Goal: Book appointment/travel/reservation

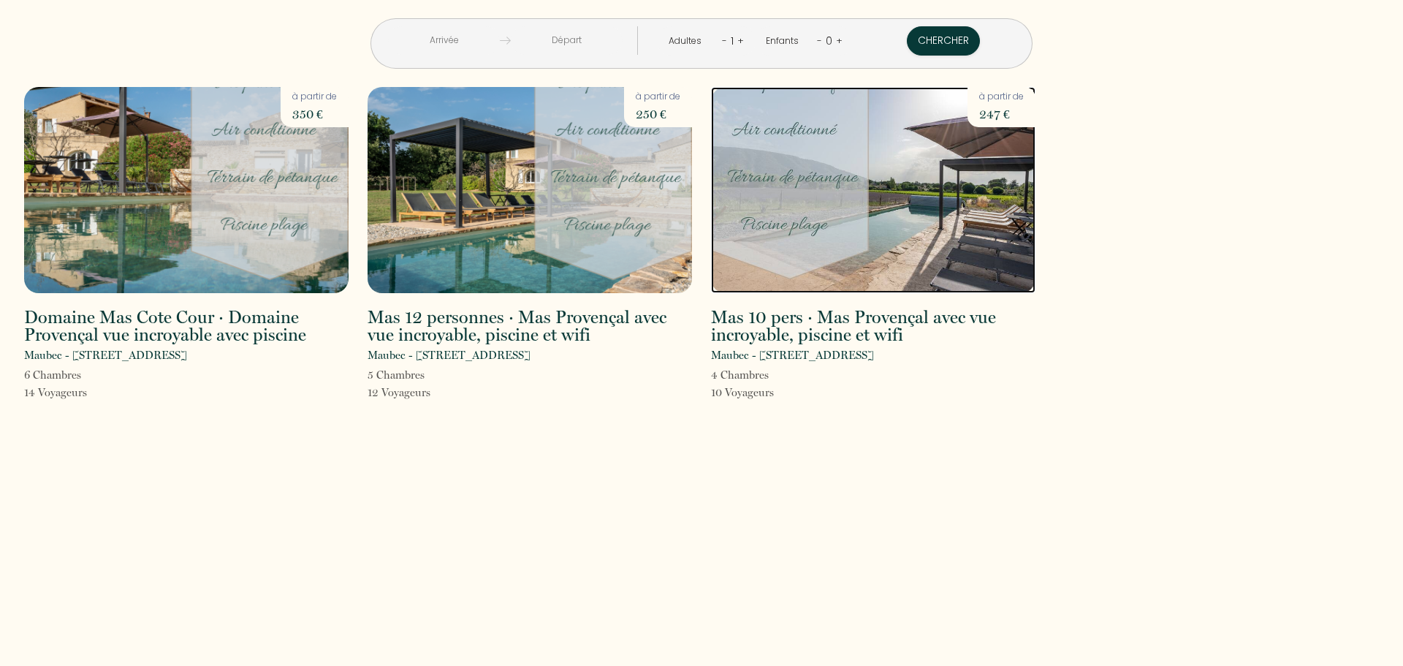
click at [928, 249] on img at bounding box center [873, 190] width 324 height 206
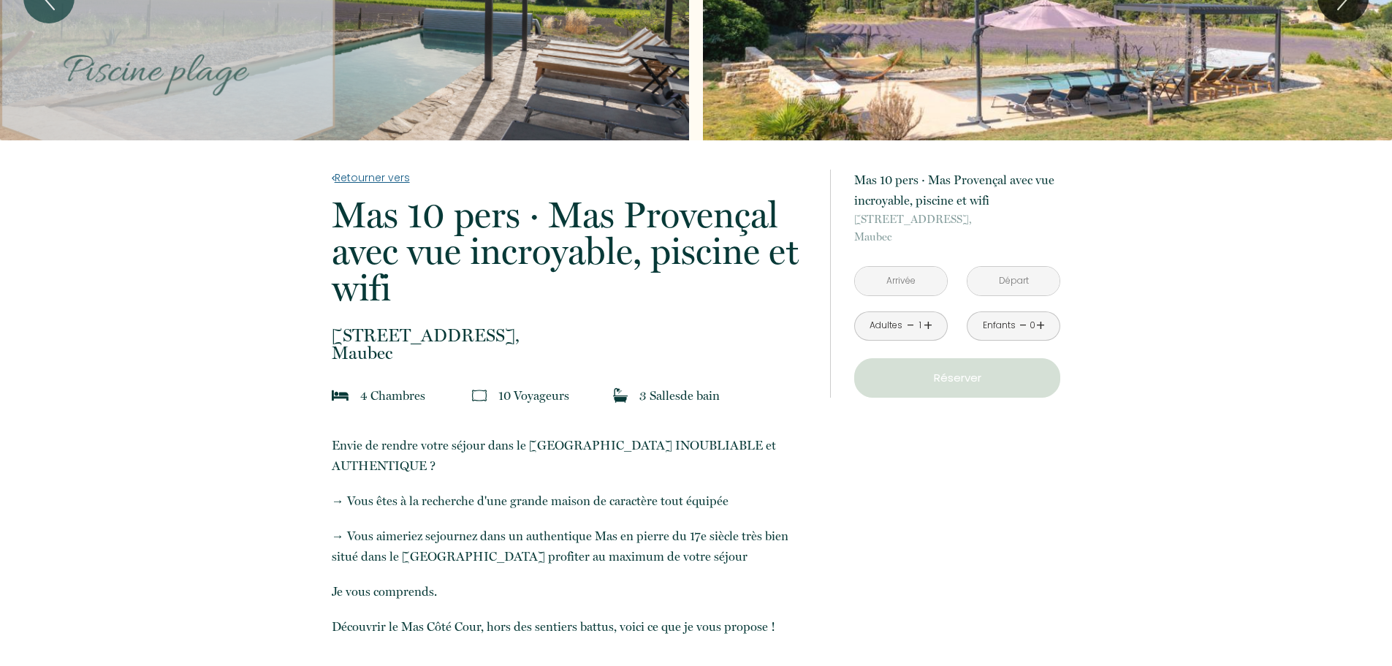
scroll to position [146, 0]
click at [921, 283] on input "text" at bounding box center [901, 280] width 92 height 28
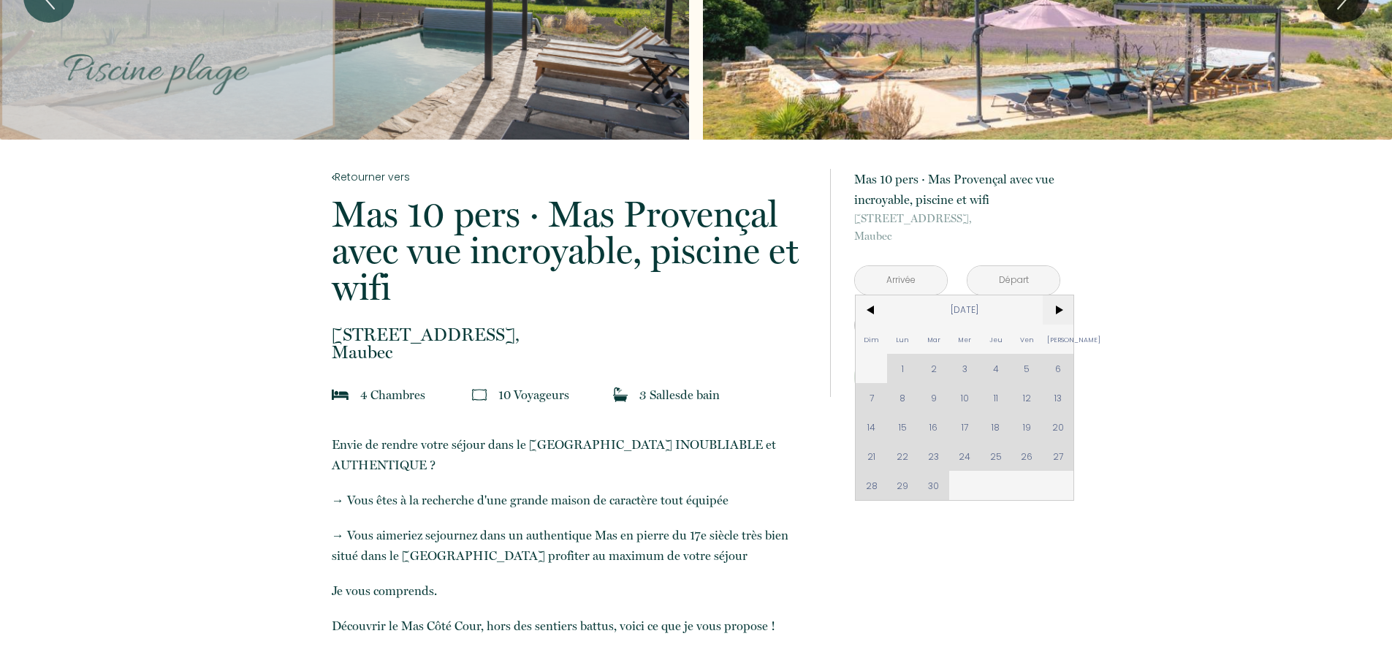
click at [1062, 313] on span ">" at bounding box center [1057, 309] width 31 height 29
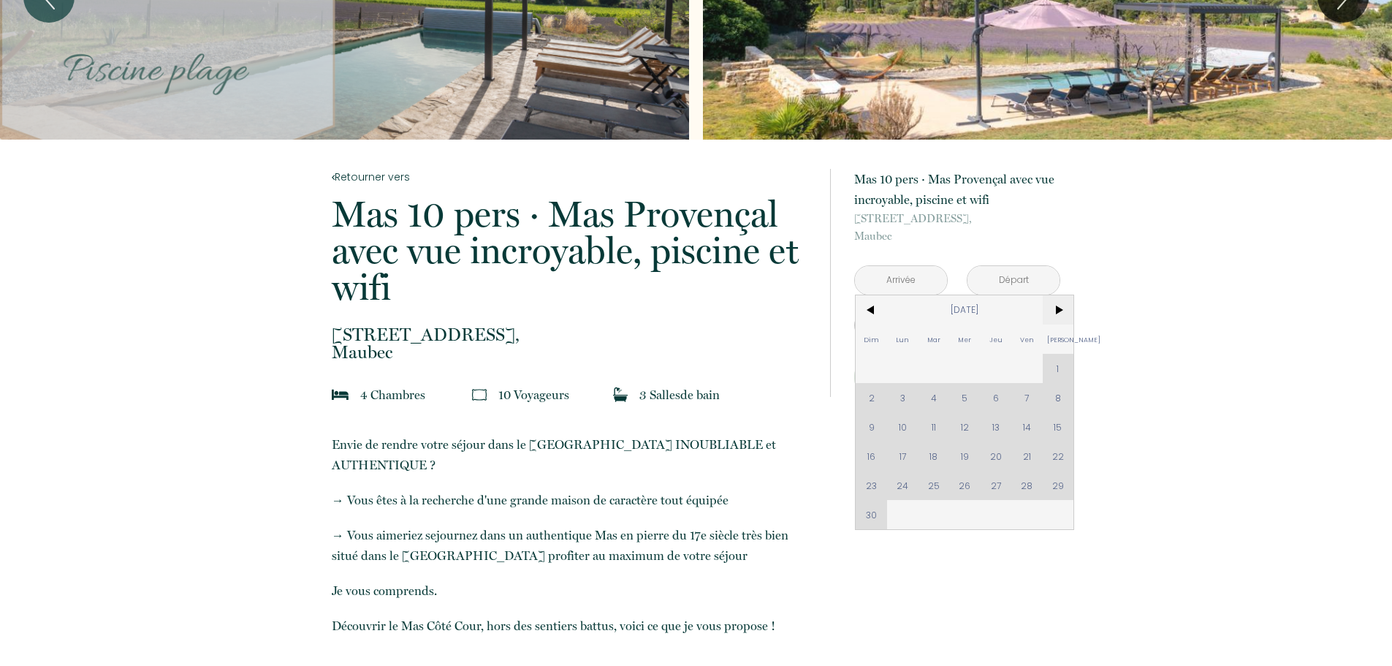
click at [1062, 313] on span ">" at bounding box center [1057, 309] width 31 height 29
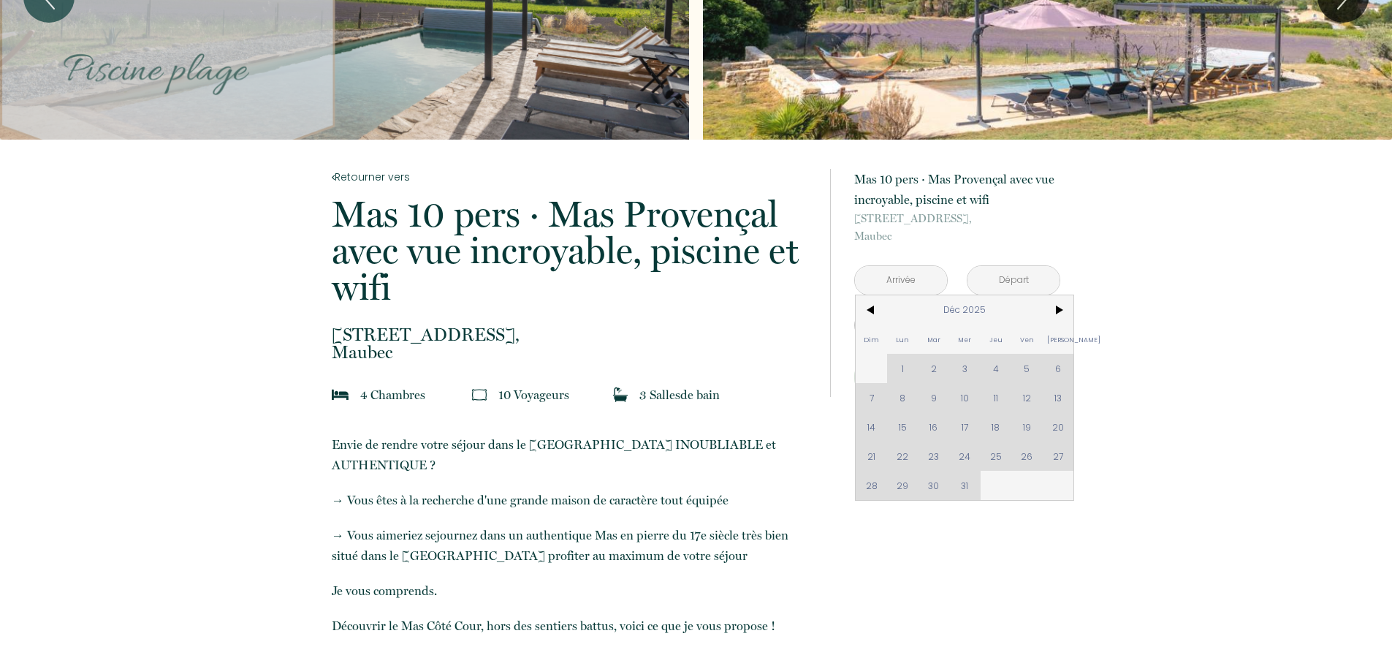
click at [871, 454] on div "Dim Lun Mar Mer Jeu Ven Sam 1 2 3 4 5 6 7 8 9 10 11 12 13 14 15 16 17 18 19 20 …" at bounding box center [964, 397] width 218 height 205
click at [903, 457] on div "Dim Lun Mar Mer Jeu Ven Sam 1 2 3 4 5 6 7 8 9 10 11 12 13 14 15 16 17 18 19 20 …" at bounding box center [964, 397] width 218 height 205
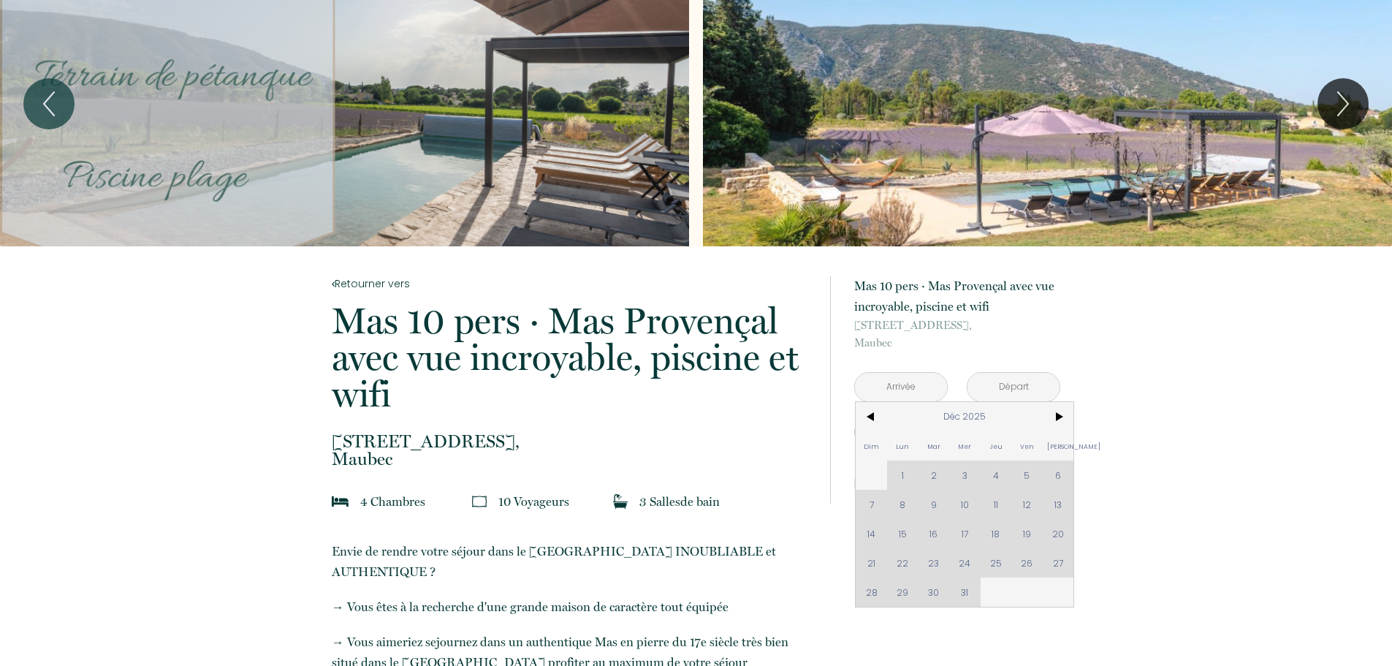
scroll to position [0, 0]
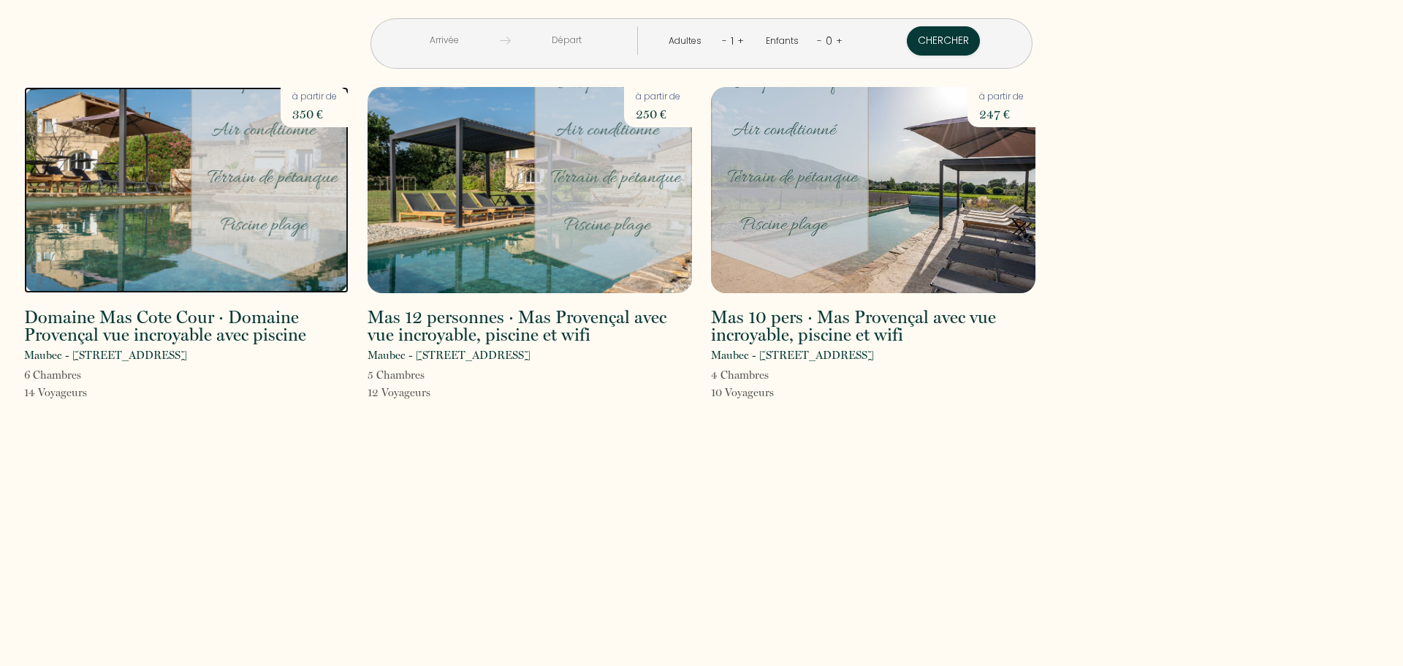
click at [129, 243] on img at bounding box center [186, 190] width 324 height 206
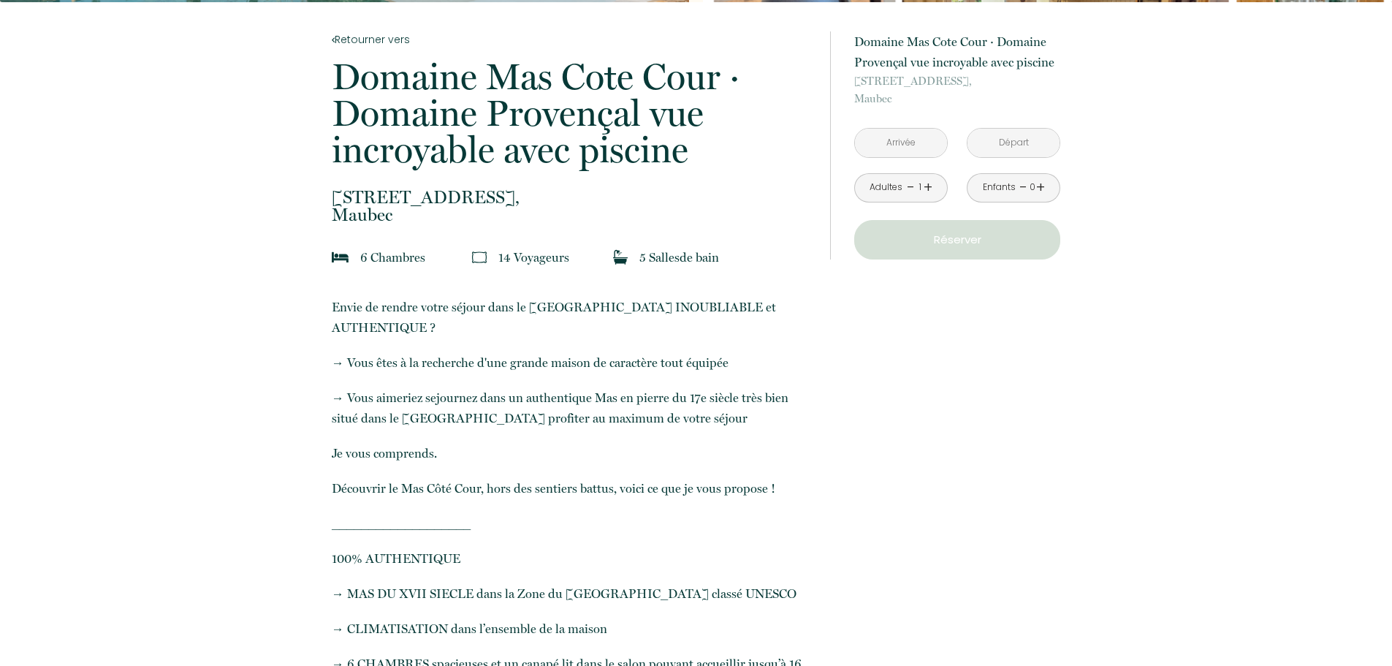
scroll to position [292, 0]
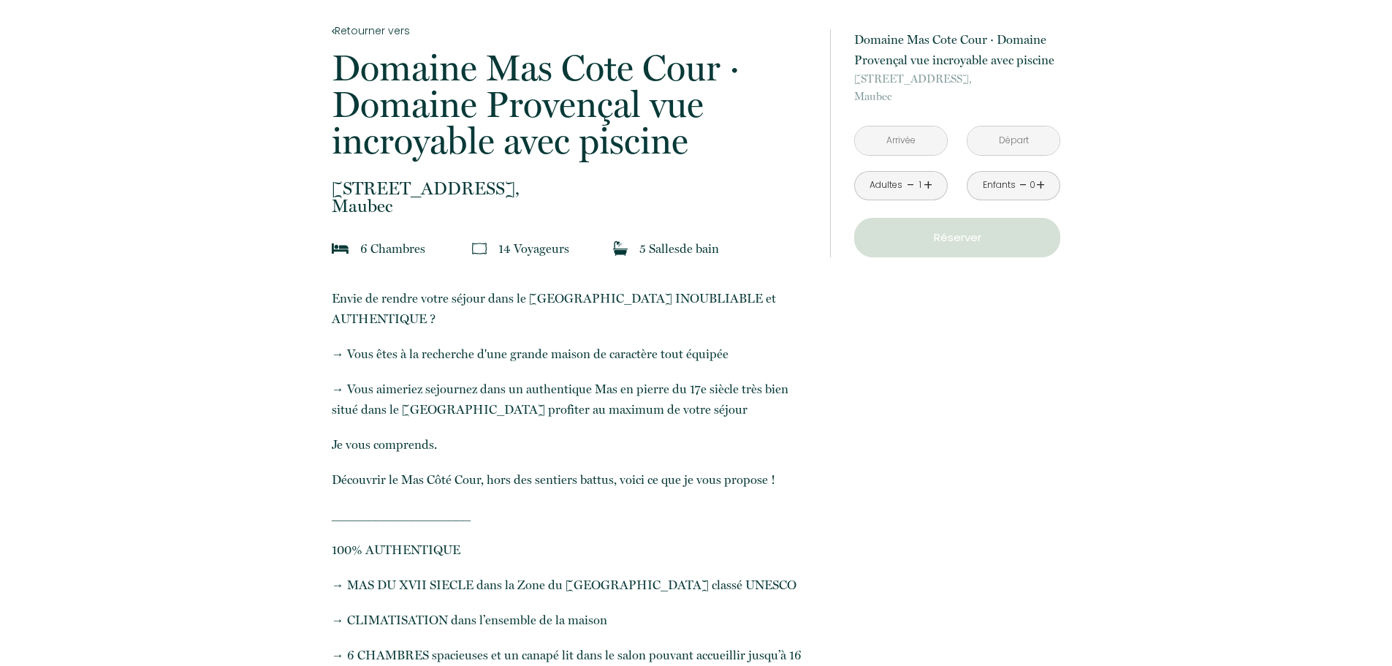
click at [908, 137] on input "text" at bounding box center [901, 140] width 92 height 28
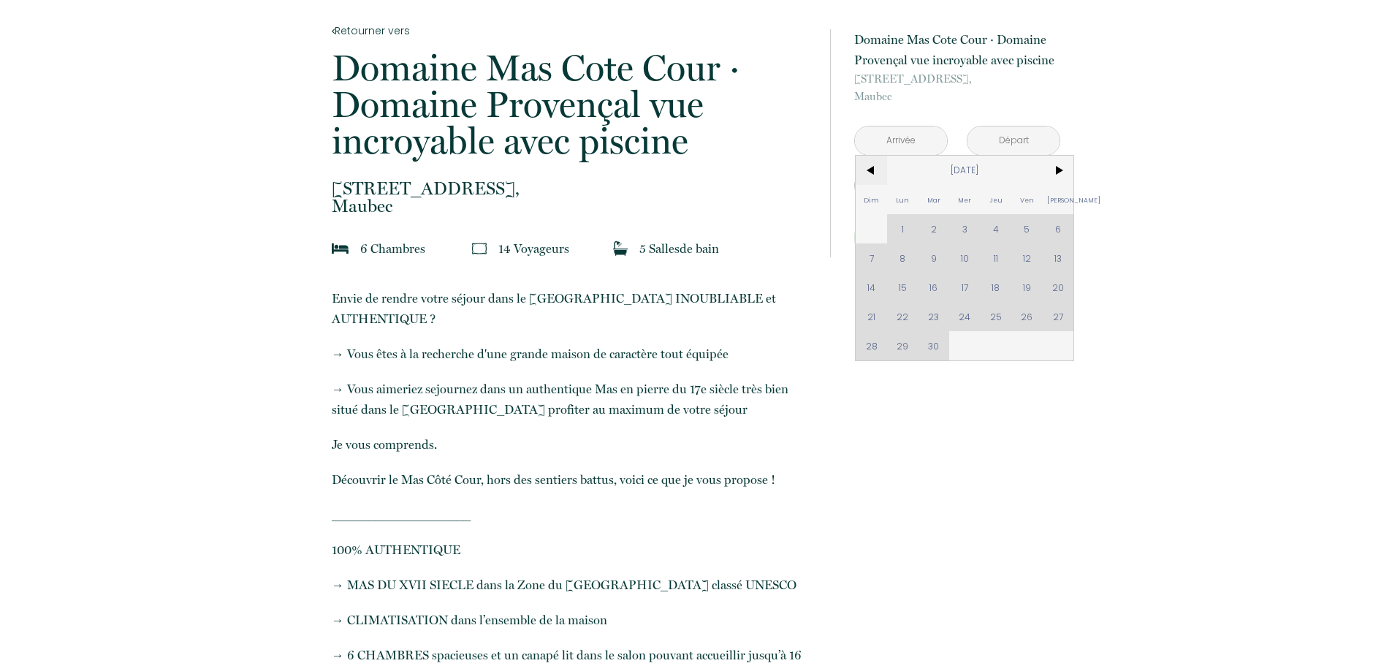
click at [872, 176] on span "<" at bounding box center [870, 170] width 31 height 29
click at [1058, 162] on span ">" at bounding box center [1057, 170] width 31 height 29
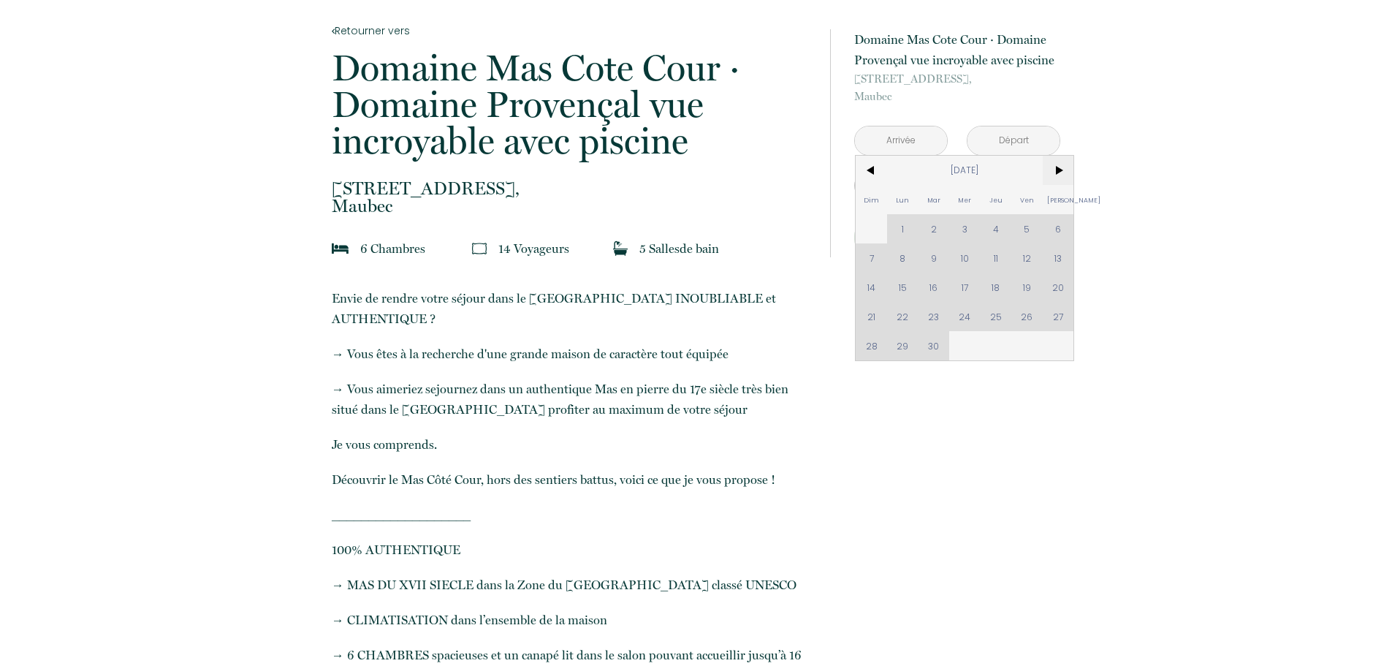
click at [1058, 162] on span ">" at bounding box center [1057, 170] width 31 height 29
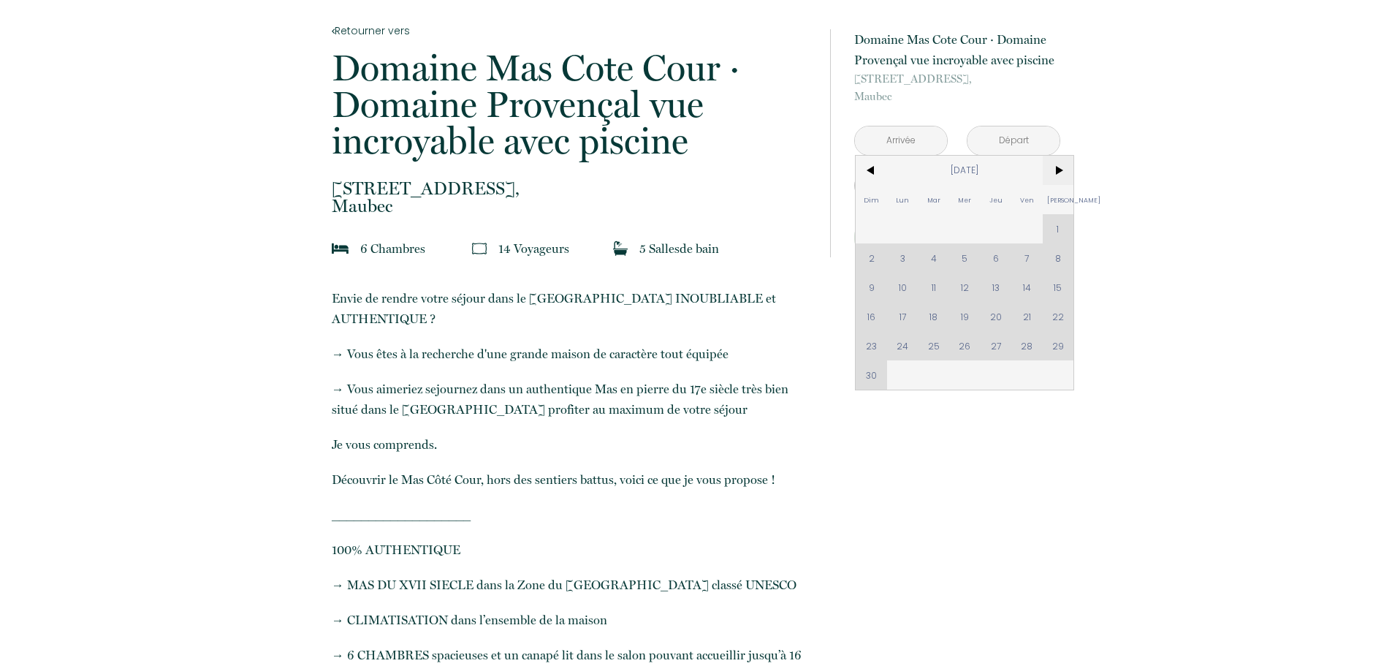
click at [1058, 162] on span ">" at bounding box center [1057, 170] width 31 height 29
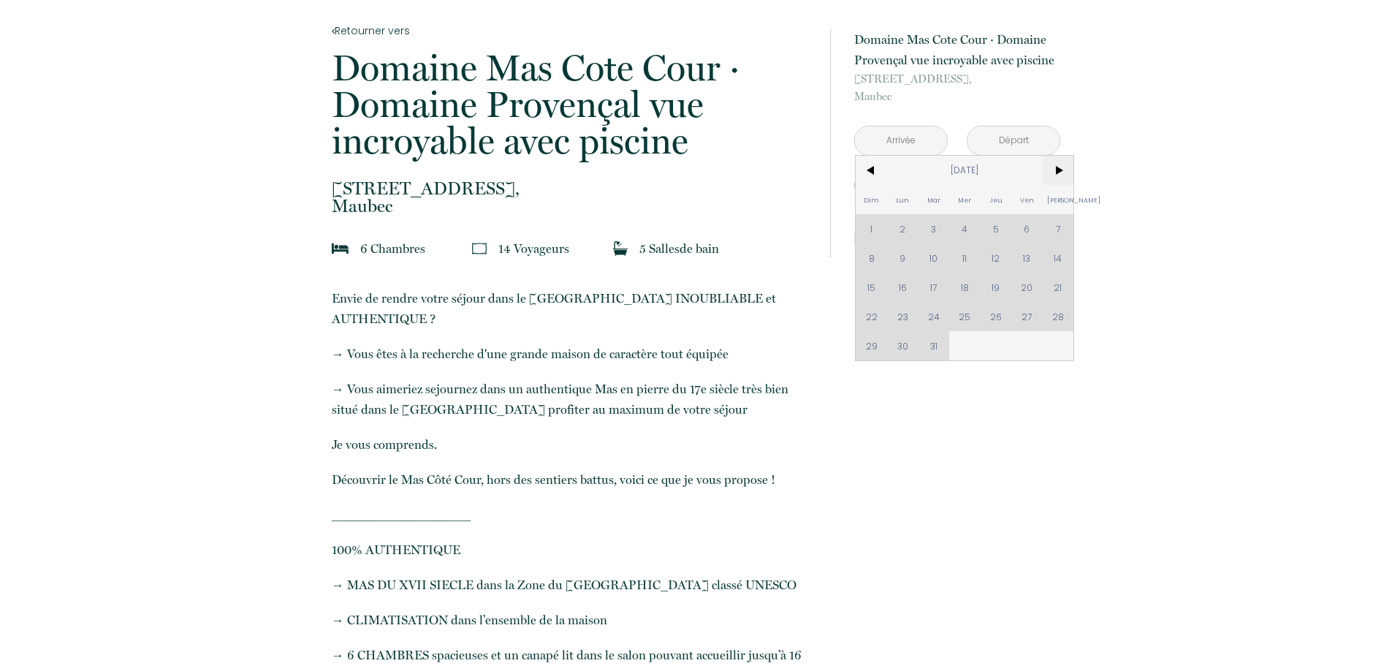
click at [1058, 162] on span ">" at bounding box center [1057, 170] width 31 height 29
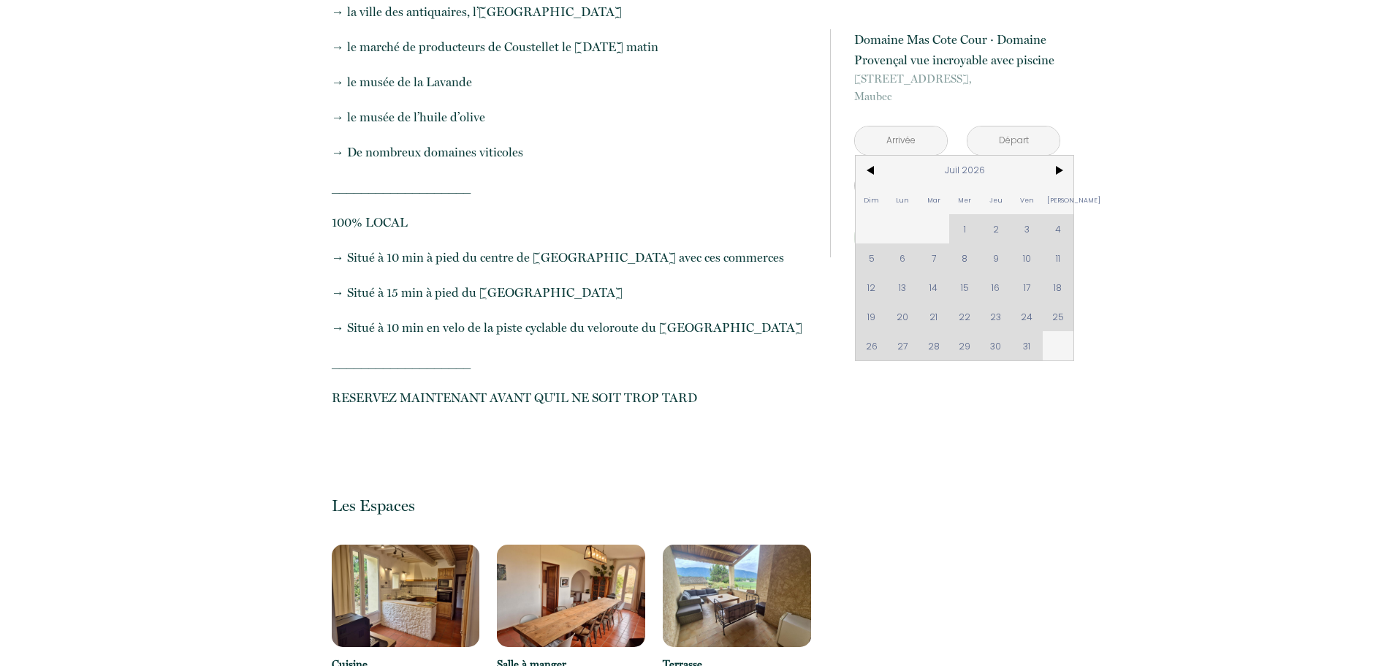
scroll to position [1607, 0]
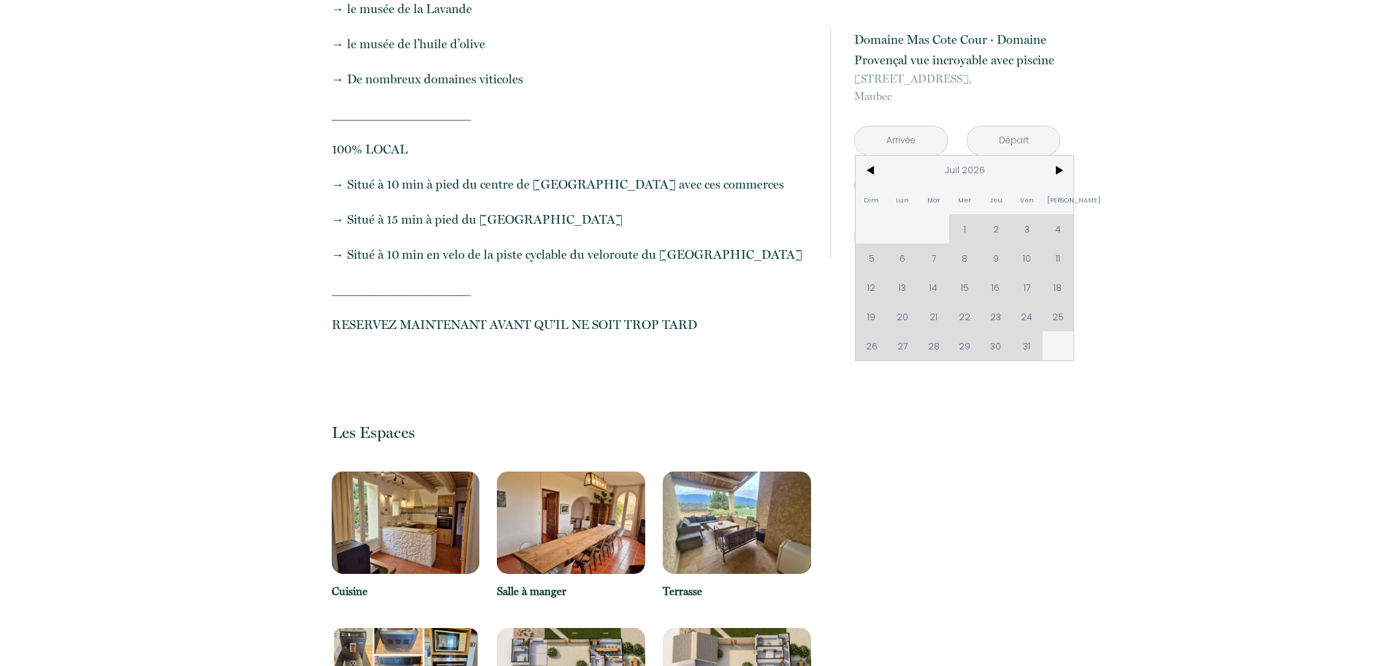
click at [515, 476] on img at bounding box center [571, 522] width 148 height 102
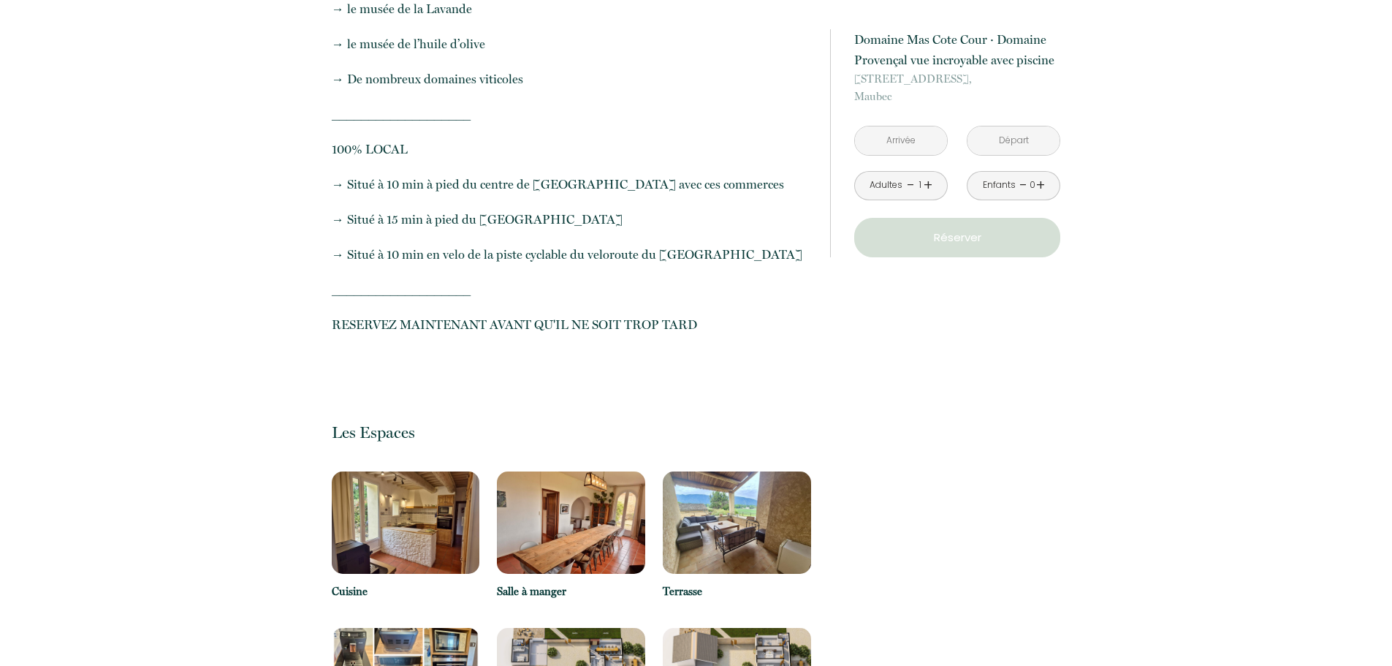
click at [565, 496] on img at bounding box center [571, 522] width 148 height 102
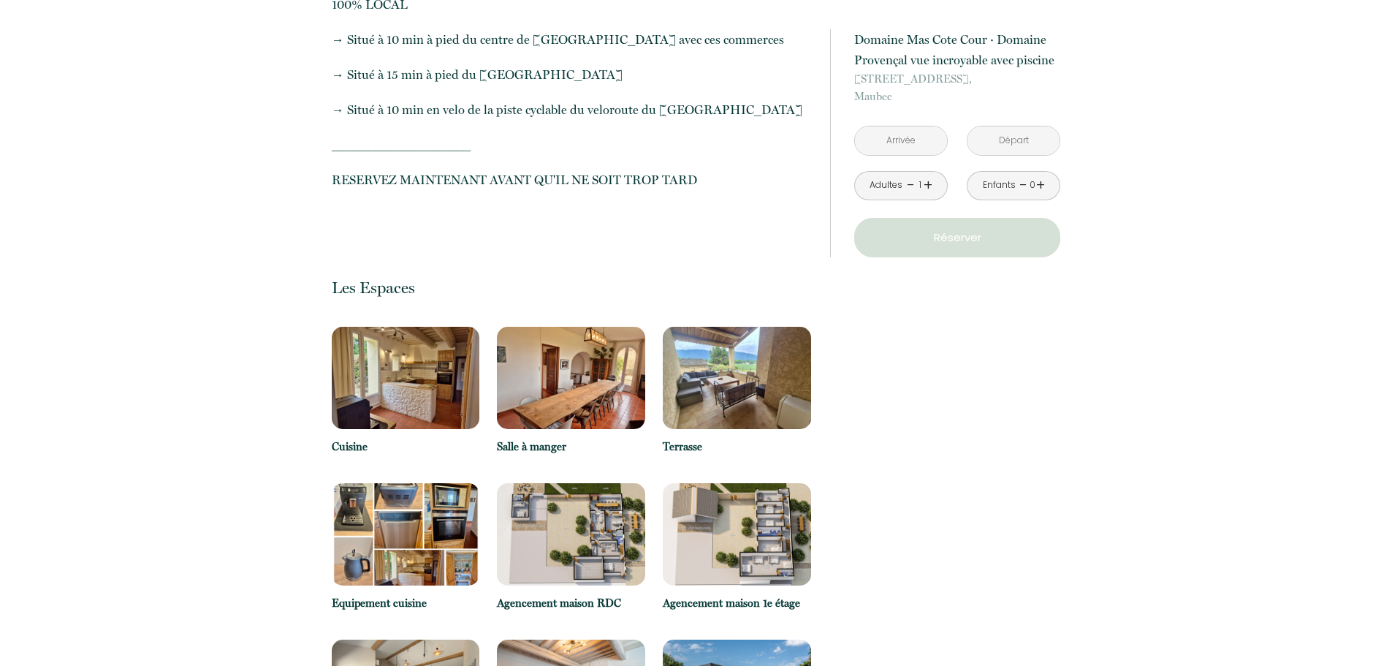
scroll to position [1753, 0]
